Goal: Task Accomplishment & Management: Use online tool/utility

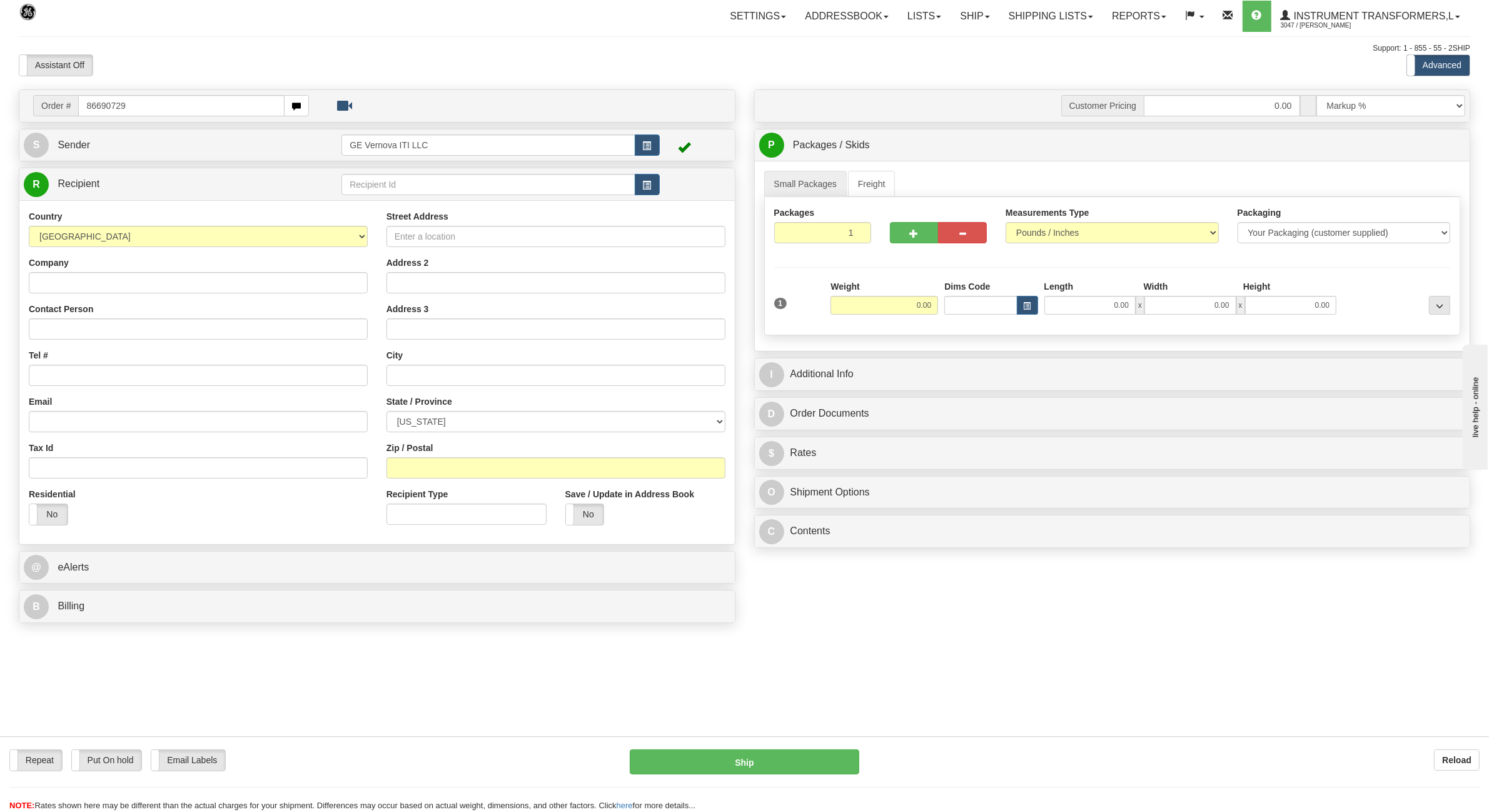
type input "86690729"
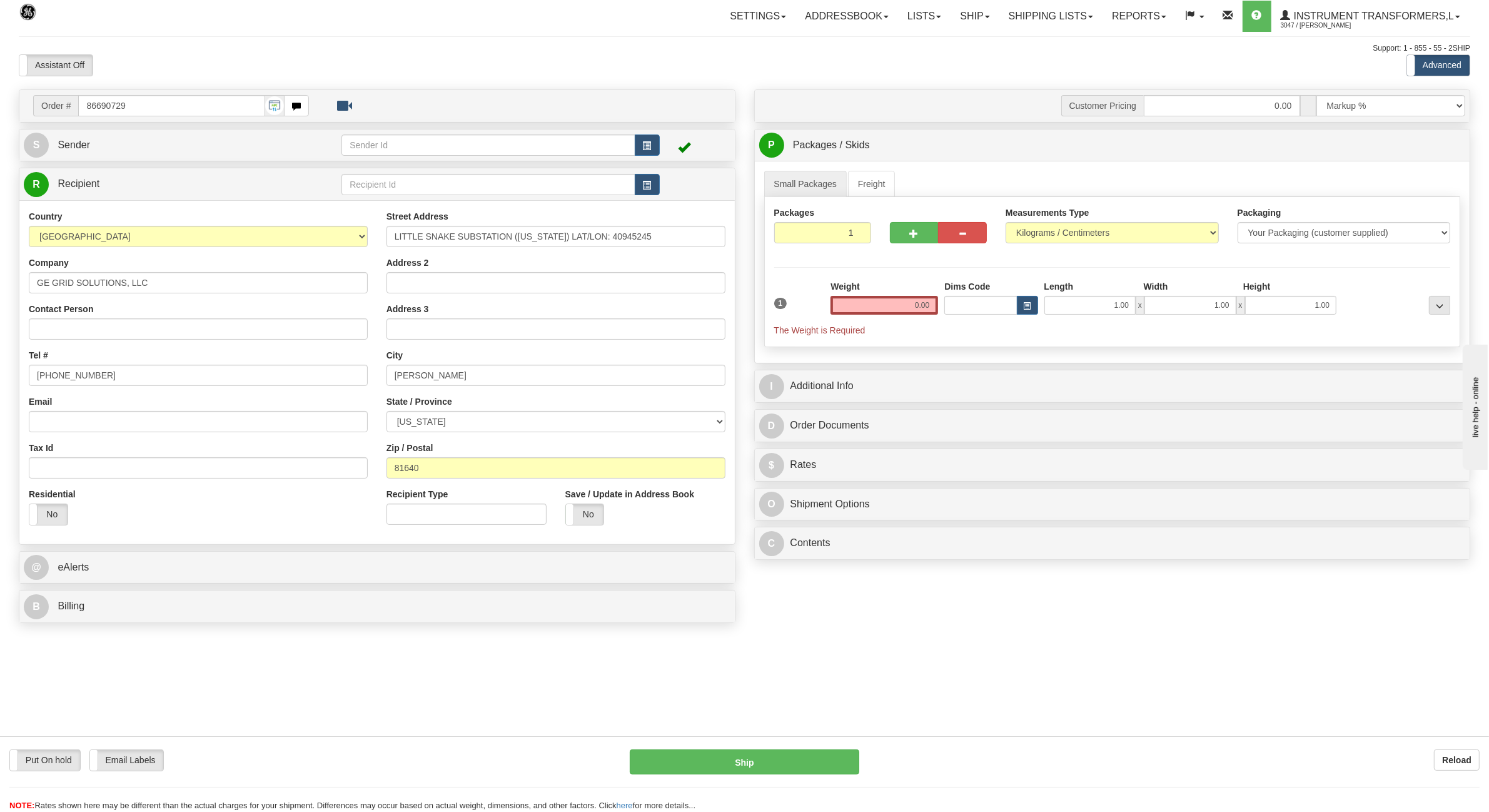
drag, startPoint x: 900, startPoint y: 311, endPoint x: 955, endPoint y: 313, distance: 55.0
click at [954, 314] on div "1 Weight 0.00 Dims Code 1.00" at bounding box center [1113, 308] width 683 height 56
type input "28.00"
click at [1106, 240] on select "Pounds / Inches Kilograms / Centimeters" at bounding box center [1112, 233] width 213 height 22
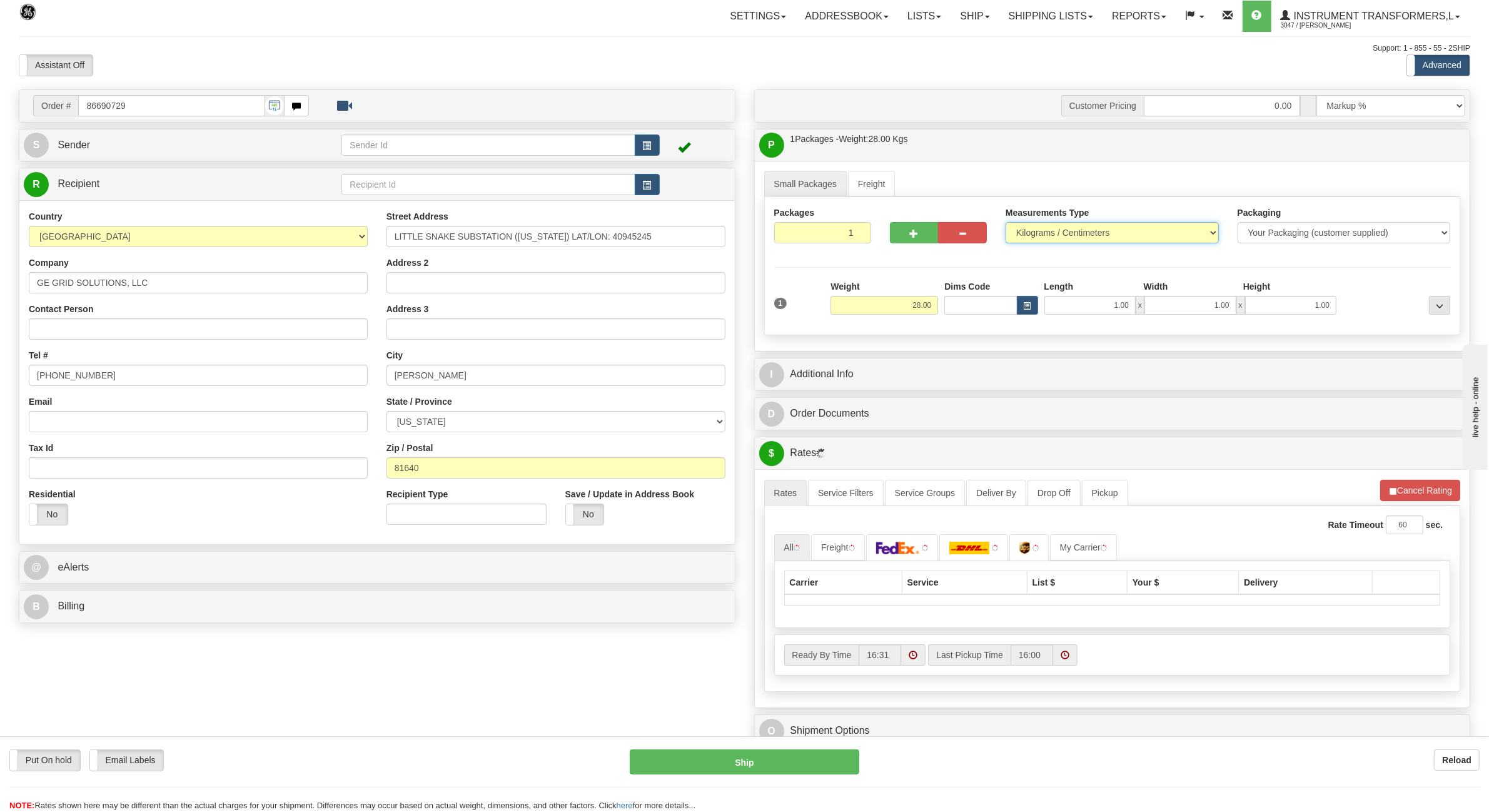
select select "0"
click at [1006, 223] on select "Pounds / Inches Kilograms / Centimeters" at bounding box center [1112, 233] width 213 height 22
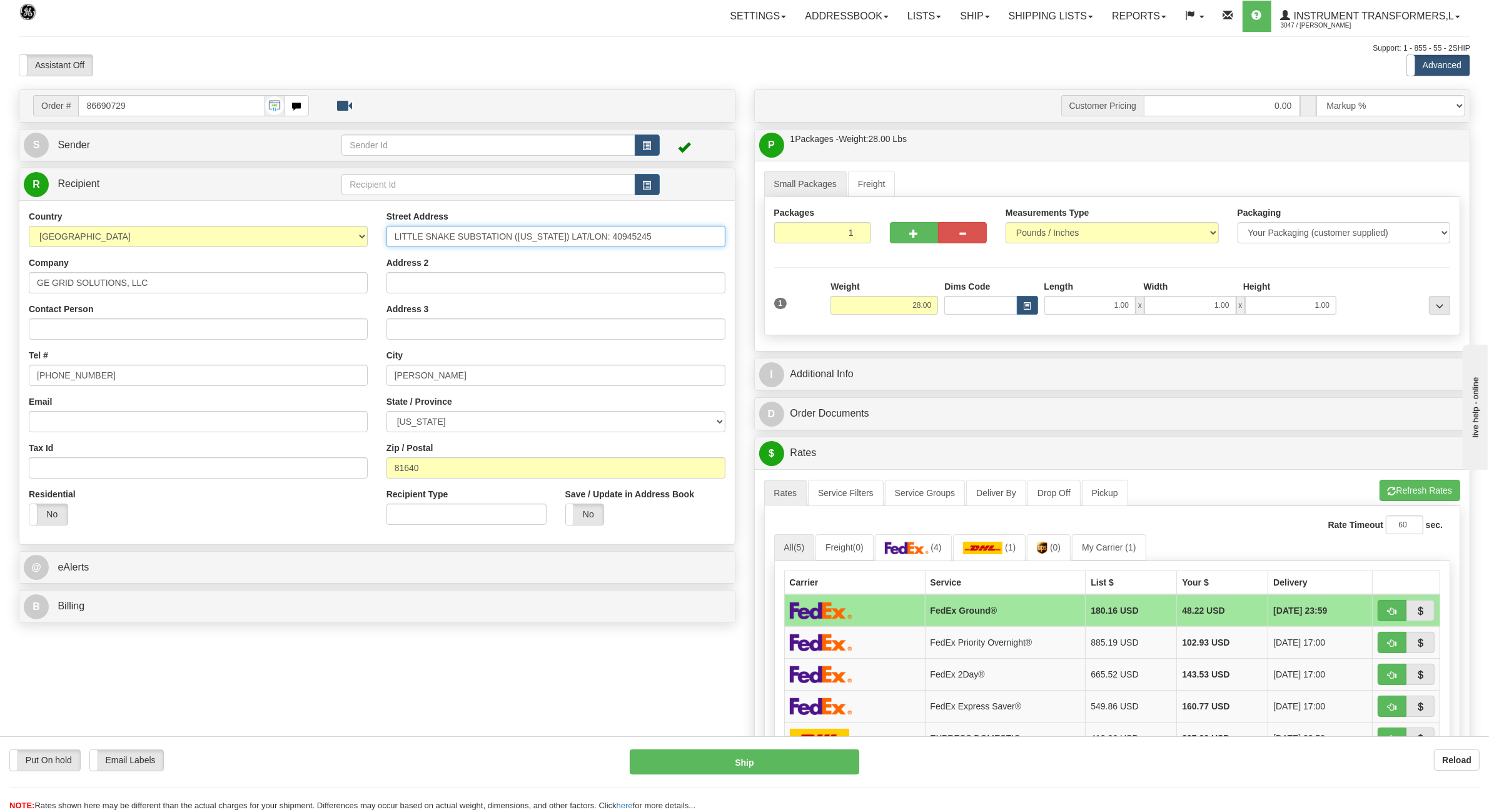
drag, startPoint x: 402, startPoint y: 239, endPoint x: 707, endPoint y: 242, distance: 305.0
click at [707, 242] on input "LITTLE SNAKE SUBSTATION (COLORADO) LAT/LON: 40945245" at bounding box center [556, 237] width 339 height 22
type input "108174949 31220 COUNTY DR 4"
click at [463, 277] on input "Address 2" at bounding box center [556, 283] width 339 height 22
paste input "Good Afternoon We have a shipment ready for pickup today. Please add the BOL. P…"
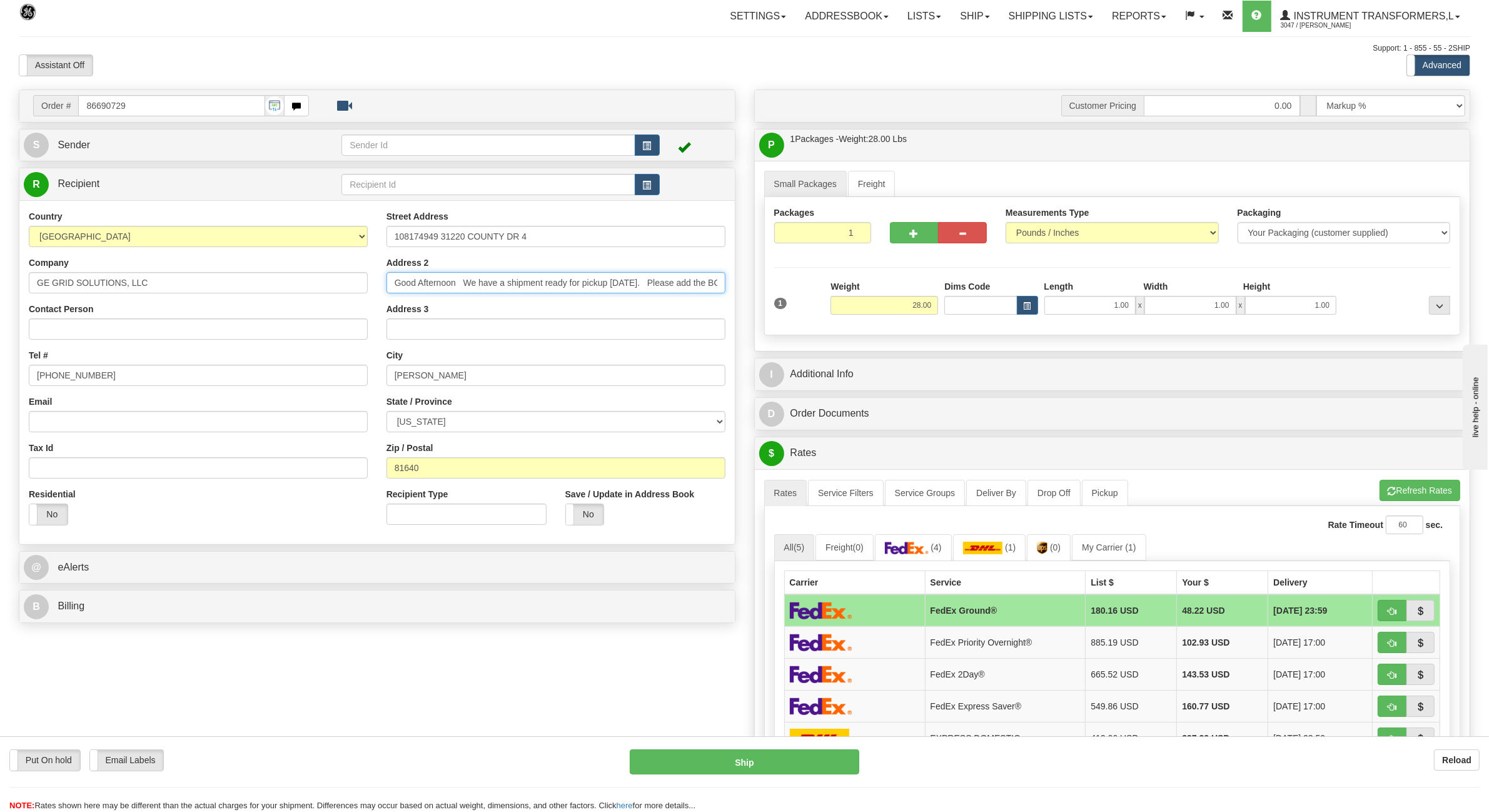
scroll to position [0, 126]
type input "Good Afternoon We have a shipment ready for pickup today. Please add the BOL. P…"
click at [416, 287] on input "Address 2" at bounding box center [556, 283] width 339 height 22
type input "LITTLE SNAKE SUBSTATION (COLORADO) LAT/LON 40945245"
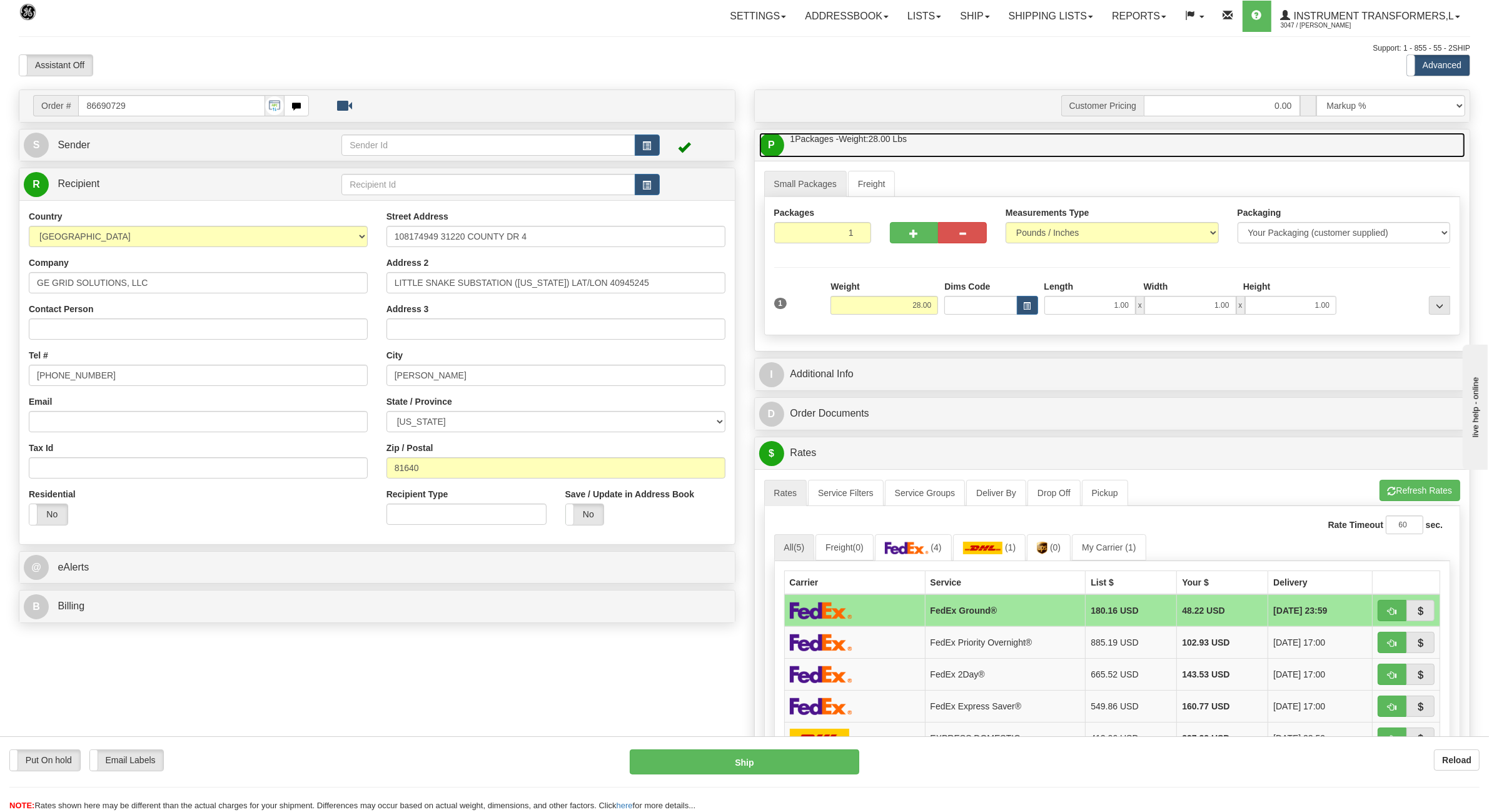
click at [1381, 154] on link "P Packages / Skids 1 Packages - Weight: 28.00 Lbs 1 Skids - Weight: NaN Lbs" at bounding box center [1113, 145] width 707 height 25
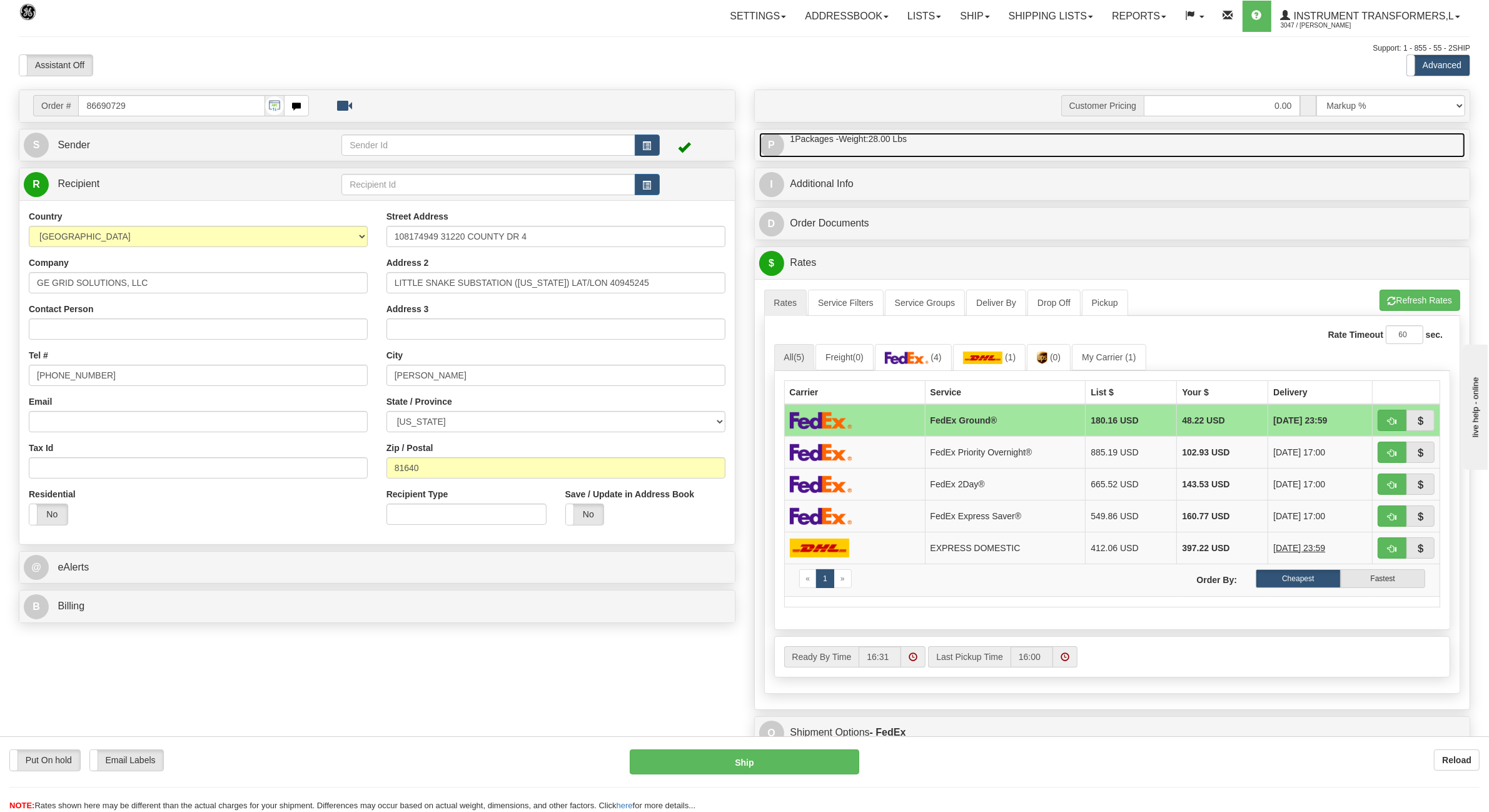
click at [1380, 154] on link "P Packages / Skids 1 Packages - Weight: 28.00 Lbs 1 Skids - Weight: NaN Lbs" at bounding box center [1113, 145] width 707 height 25
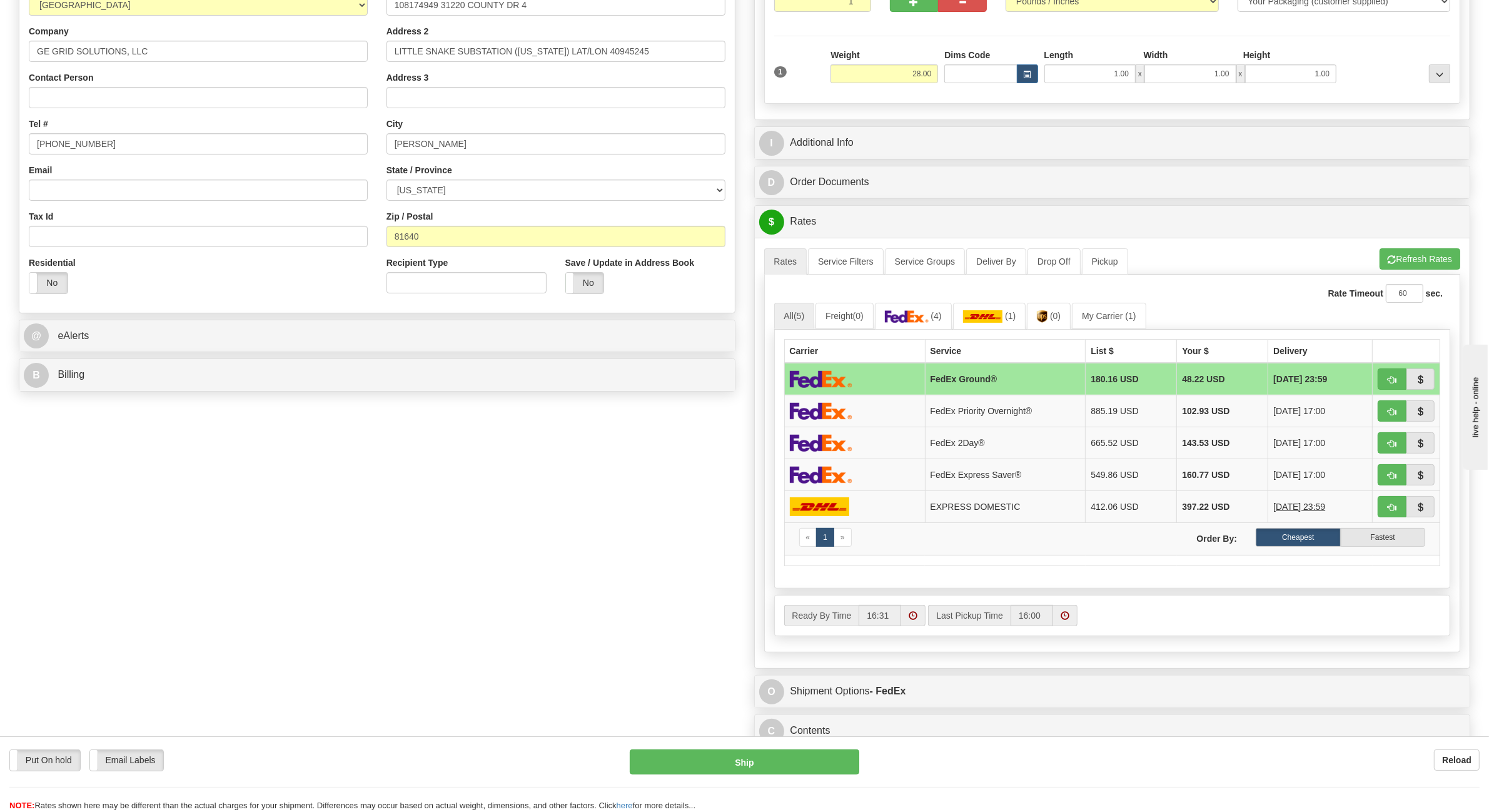
scroll to position [235, 0]
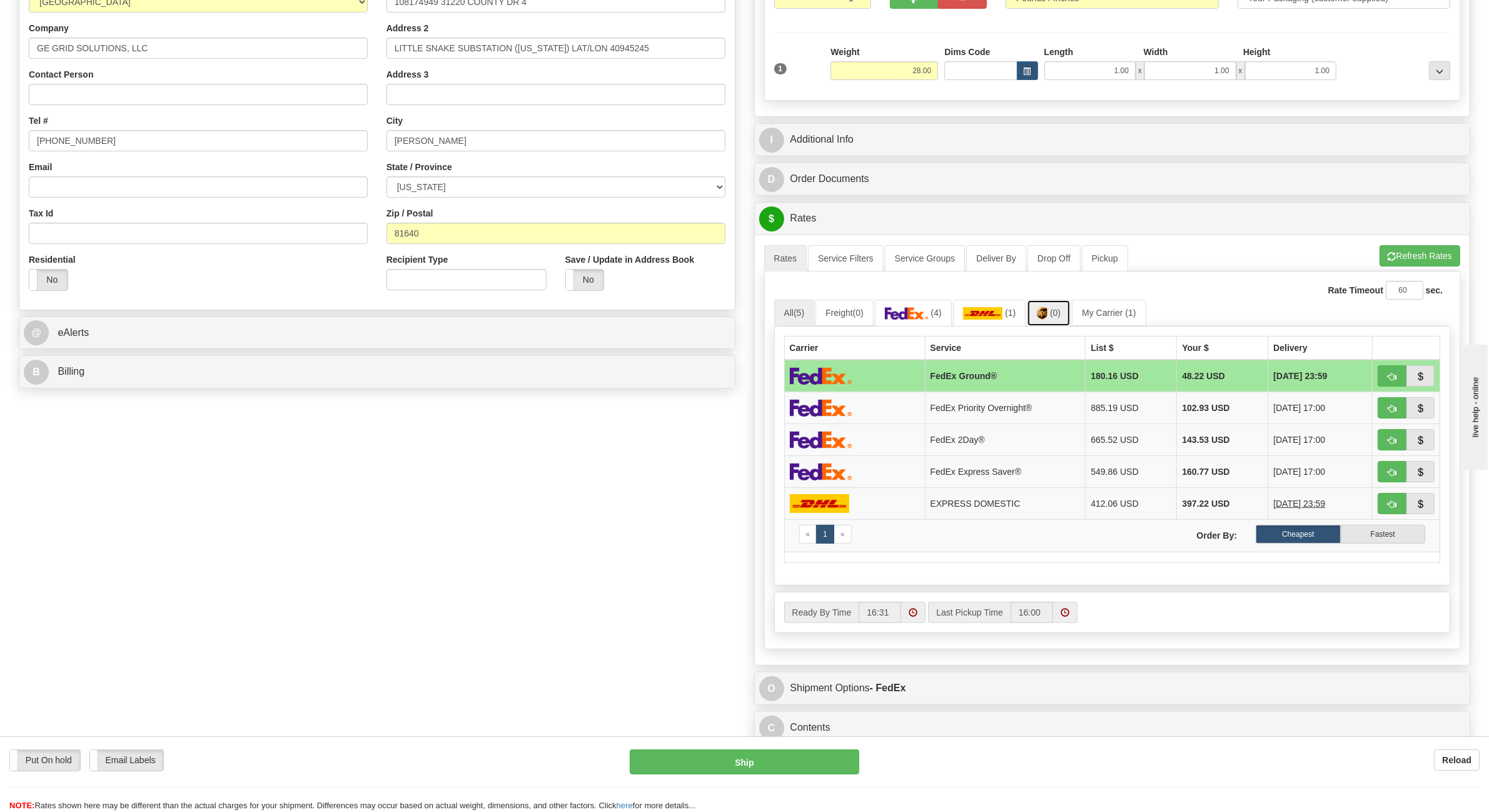
click at [1061, 318] on span "(0)" at bounding box center [1055, 313] width 11 height 10
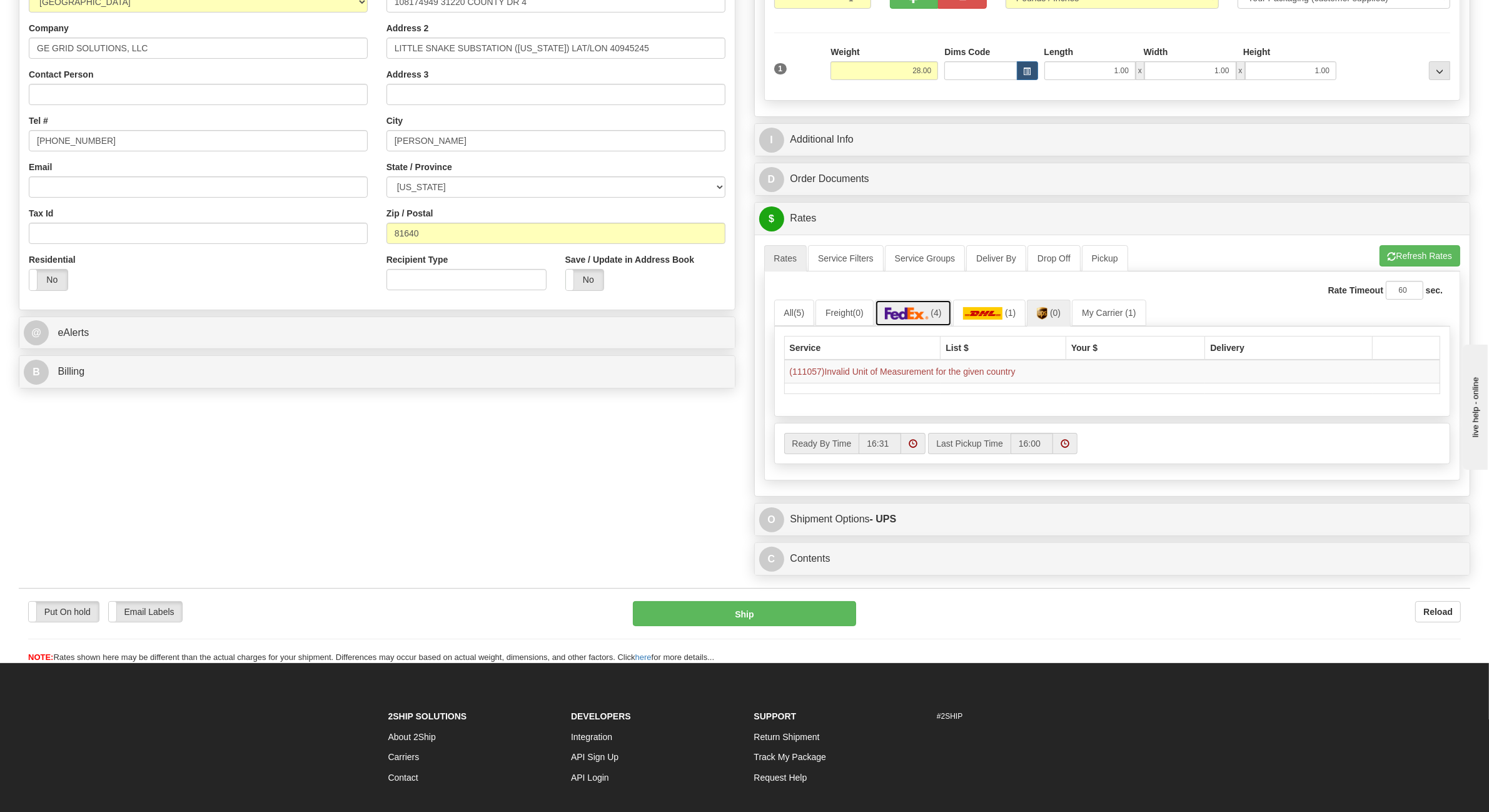
click at [934, 324] on link "(4)" at bounding box center [913, 313] width 77 height 27
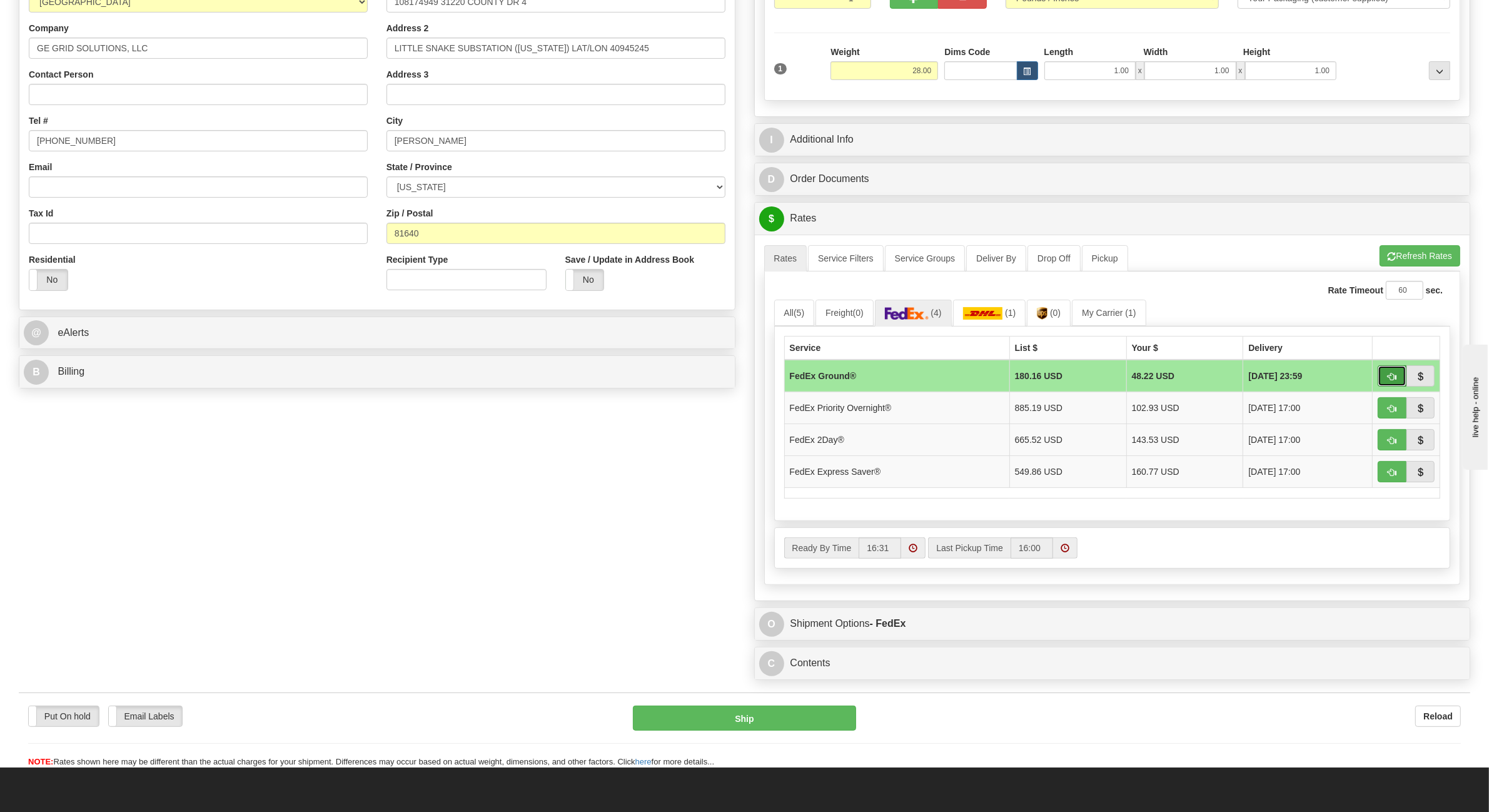
click at [1393, 381] on span "button" at bounding box center [1393, 377] width 9 height 8
type input "92"
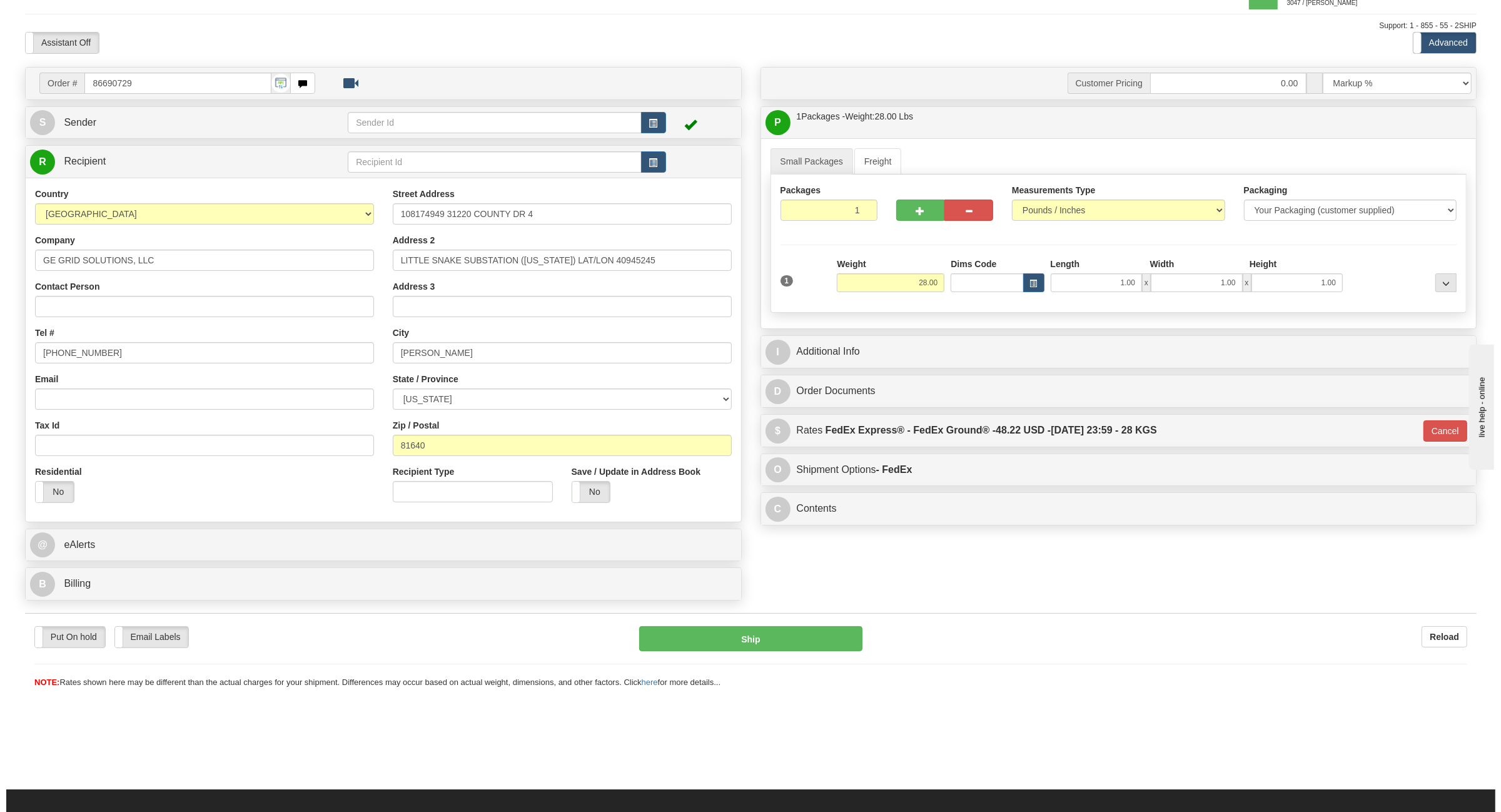
scroll to position [0, 0]
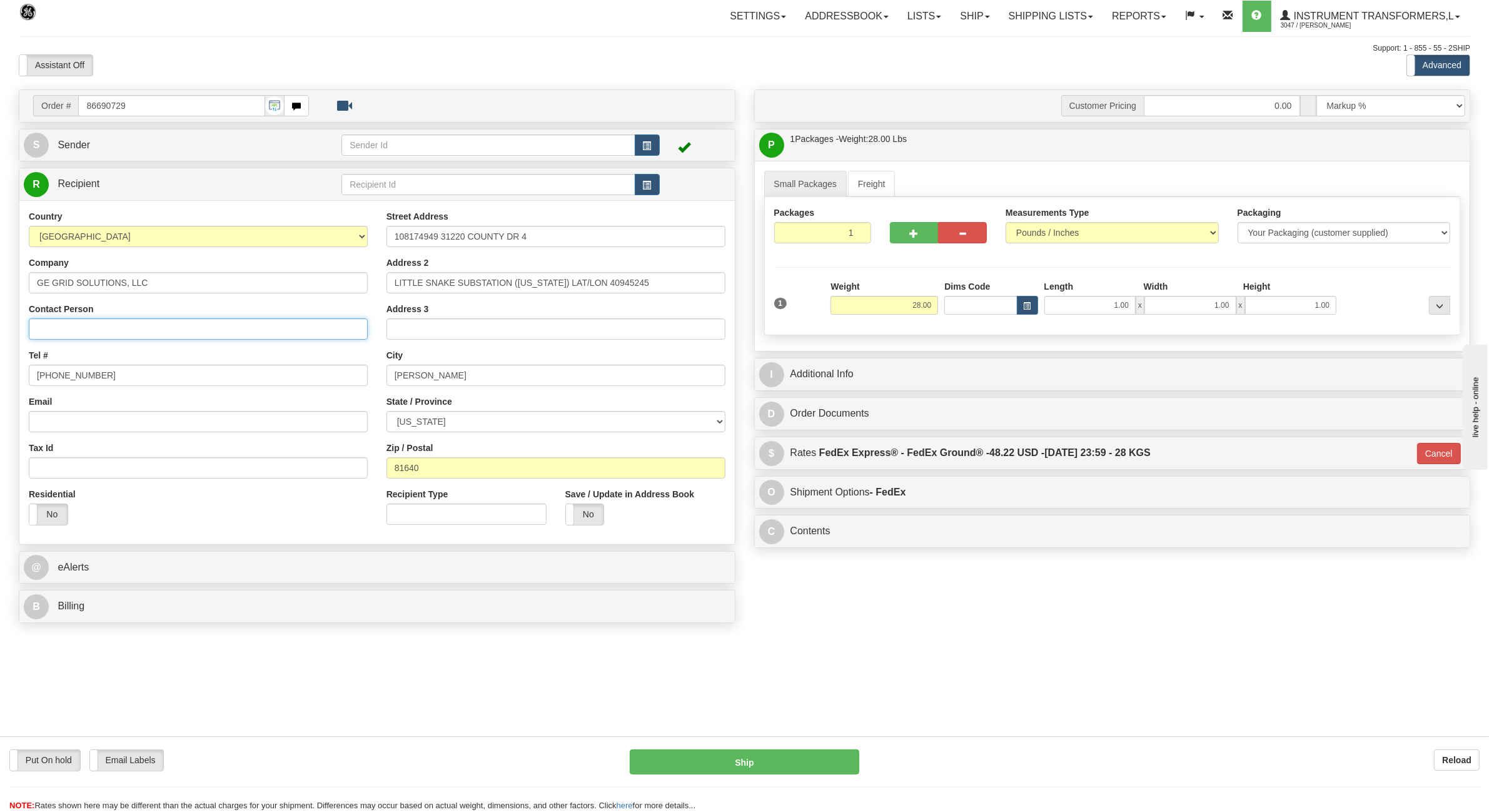
click at [122, 327] on input "Contact Person" at bounding box center [198, 329] width 339 height 22
paste input "Jason Behunin"
type input "Jason Behunin"
drag, startPoint x: 107, startPoint y: 373, endPoint x: 13, endPoint y: 354, distance: 95.9
click at [0, 367] on html "Training Course Close Toggle navigation Settings Shipping Preferences New Sende…" at bounding box center [744, 406] width 1489 height 812
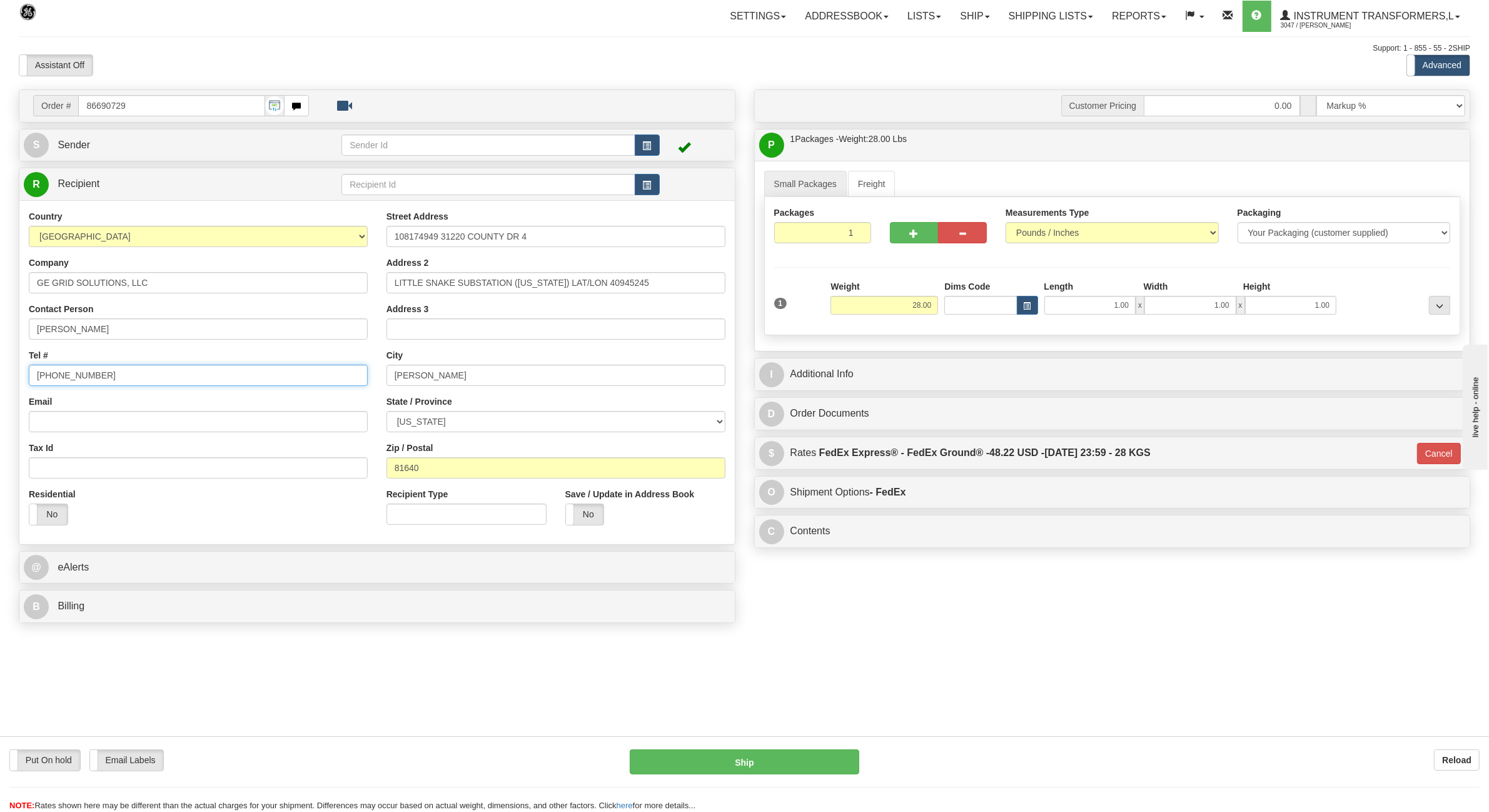
paste input "801-450-6580"
type input "801-450-6580"
click at [755, 756] on button "Ship" at bounding box center [745, 761] width 230 height 25
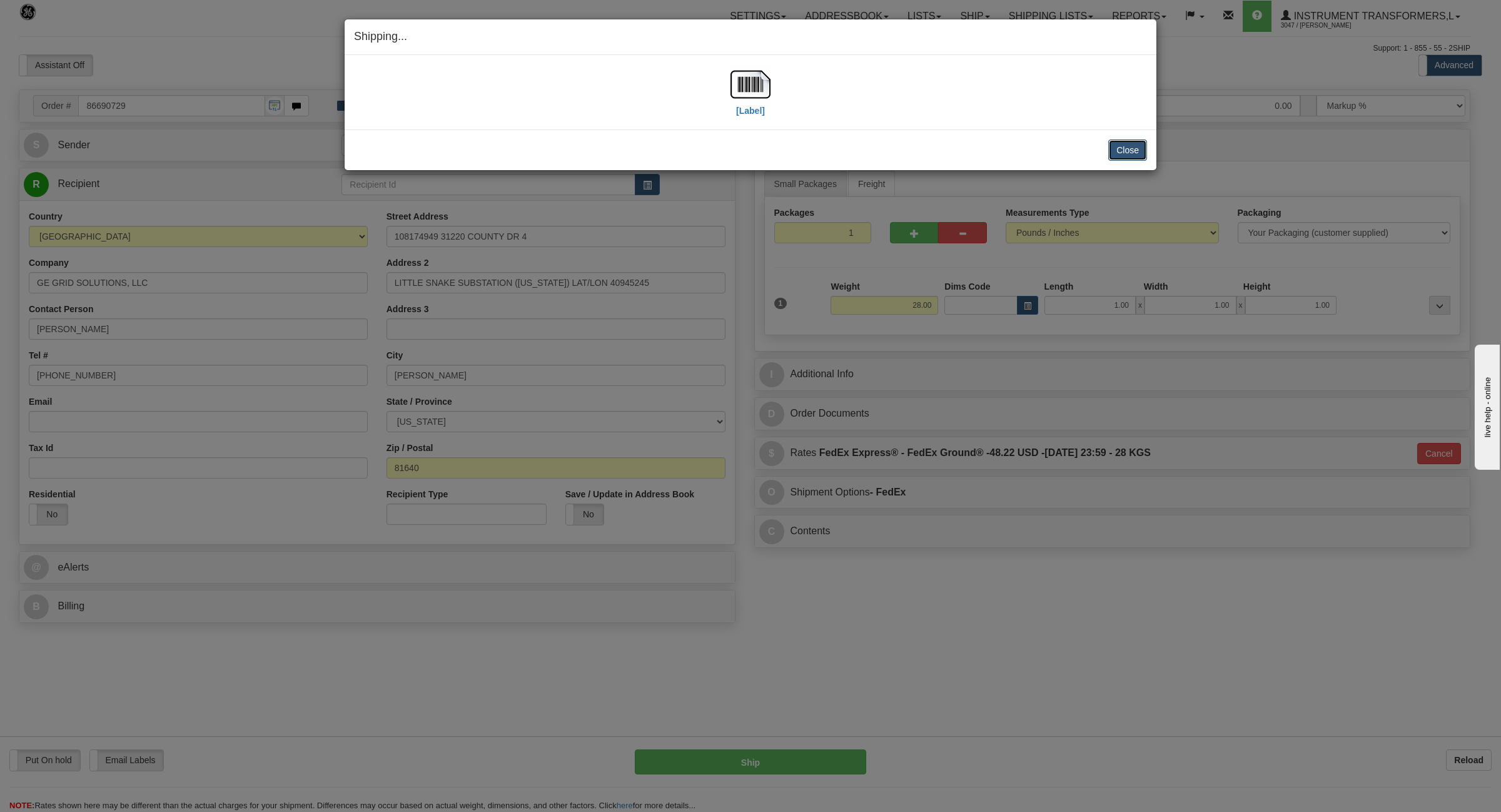
click at [1115, 141] on button "Close" at bounding box center [1127, 150] width 39 height 22
